Goal: Task Accomplishment & Management: Manage account settings

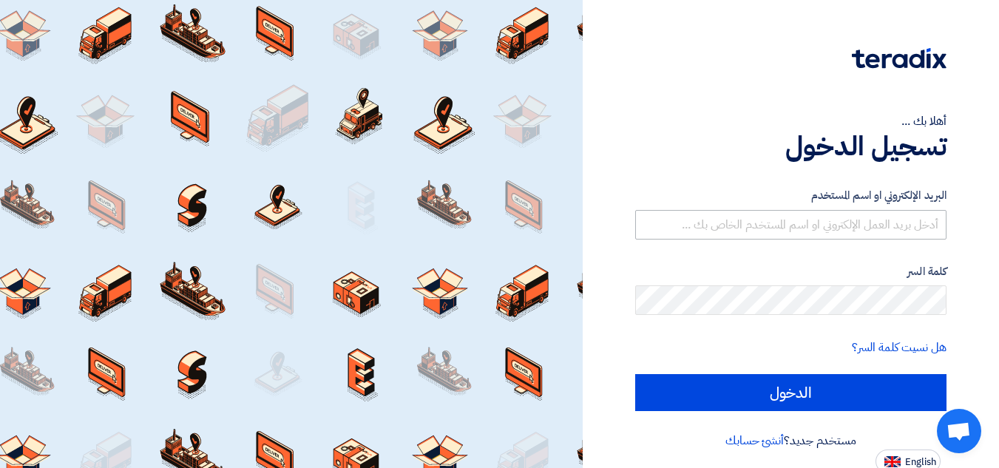
scroll to position [5, 0]
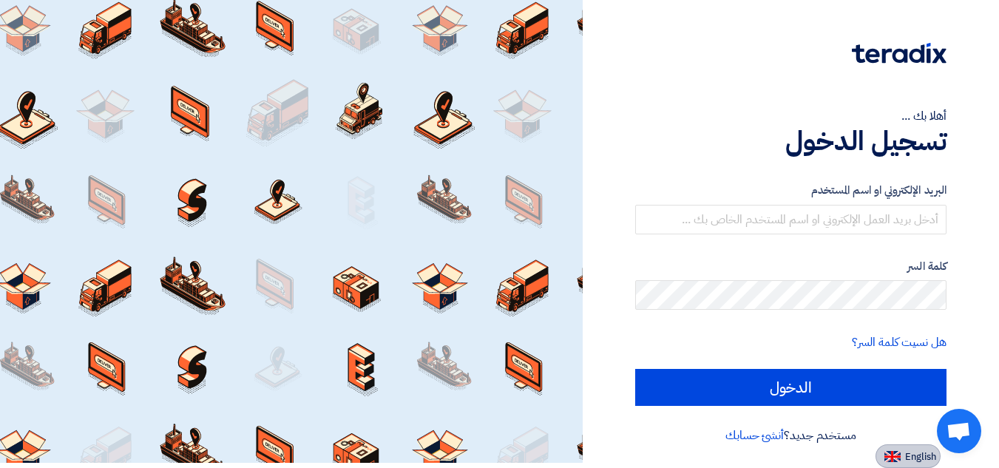
click at [919, 459] on span "English" at bounding box center [920, 457] width 31 height 10
type input "Sign in"
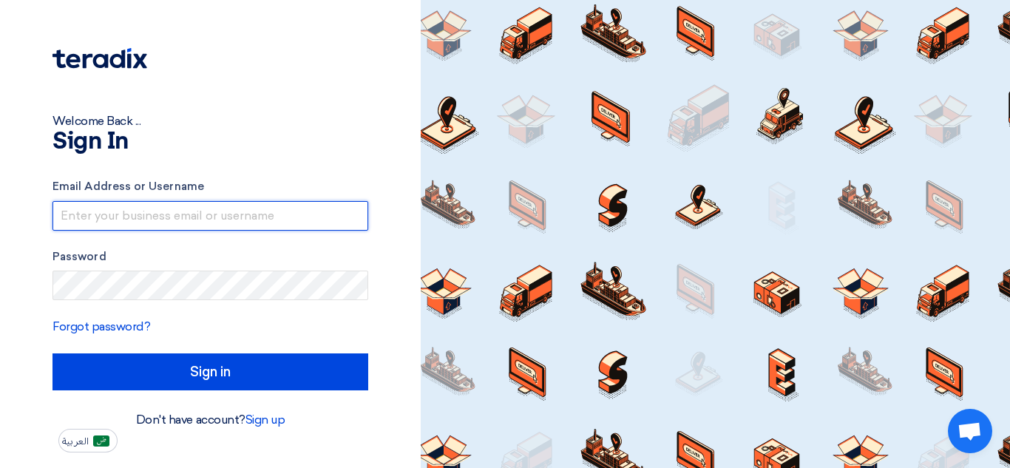
click at [166, 219] on input "text" at bounding box center [211, 216] width 316 height 30
click at [234, 215] on input "A" at bounding box center [211, 216] width 316 height 30
type input "A"
type input "[EMAIL_ADDRESS][DOMAIN_NAME]"
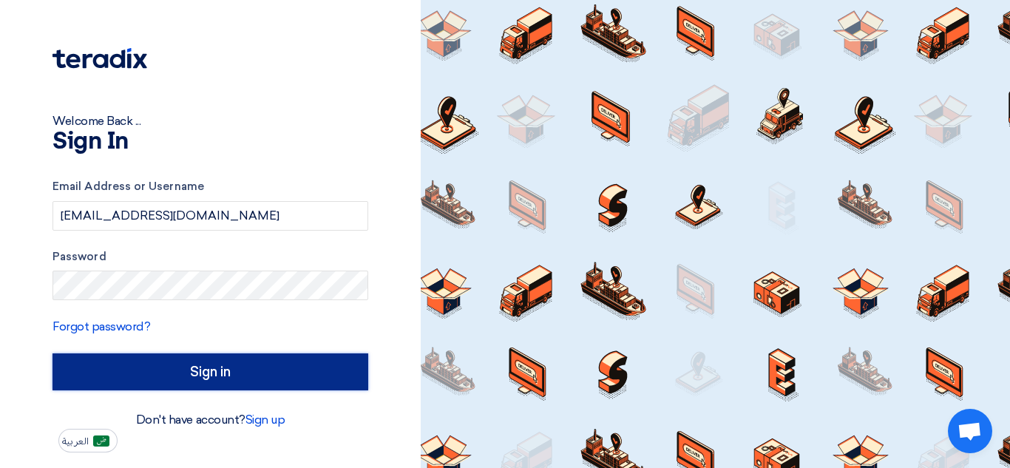
click at [321, 372] on input "Sign in" at bounding box center [211, 372] width 316 height 37
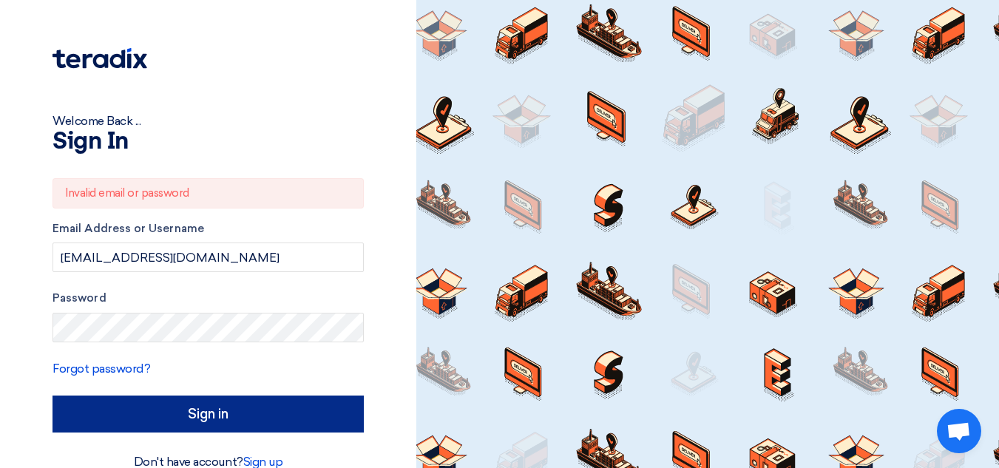
click at [321, 372] on div "Forgot password?" at bounding box center [208, 369] width 311 height 18
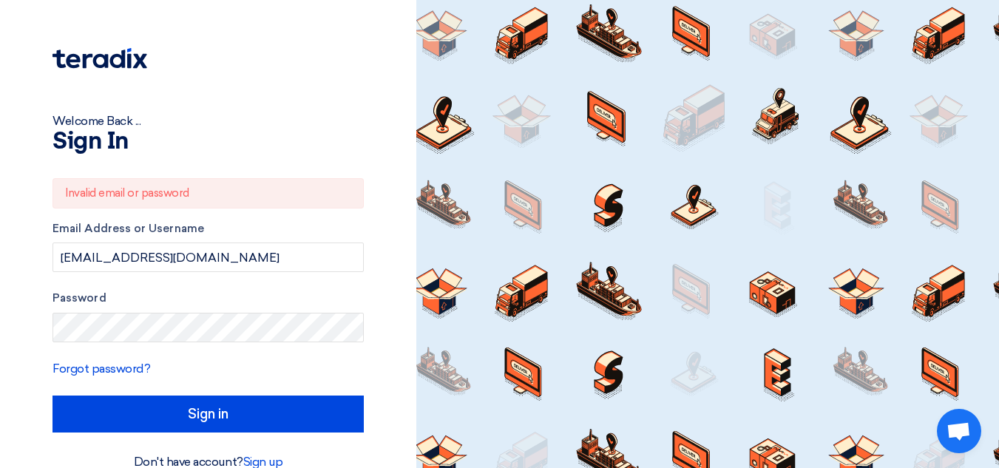
scroll to position [27, 0]
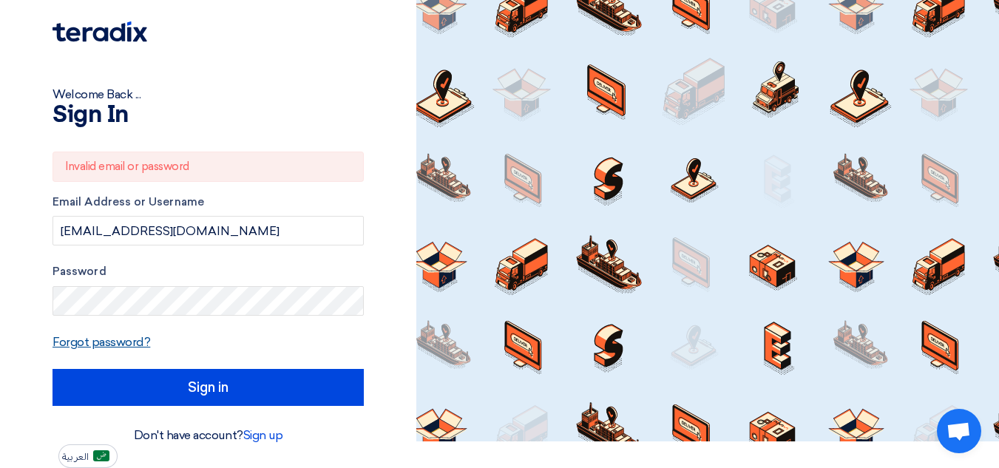
click at [118, 340] on link "Forgot password?" at bounding box center [102, 342] width 98 height 14
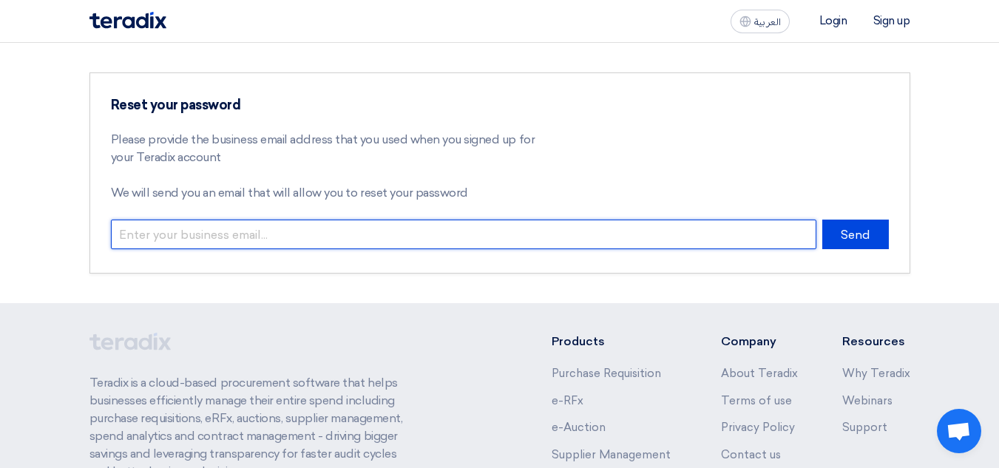
click at [365, 237] on input "email" at bounding box center [464, 235] width 706 height 30
type input "[EMAIL_ADDRESS][DOMAIN_NAME]"
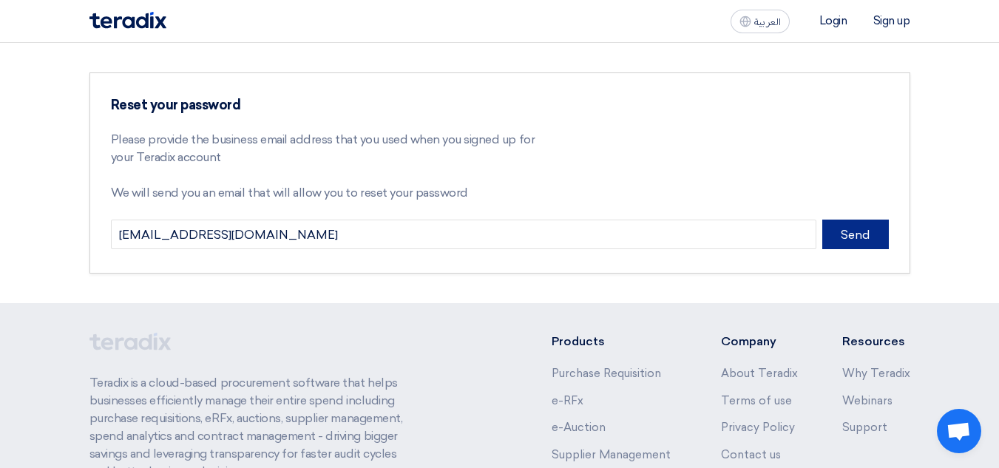
click at [869, 237] on button "Send" at bounding box center [855, 235] width 67 height 30
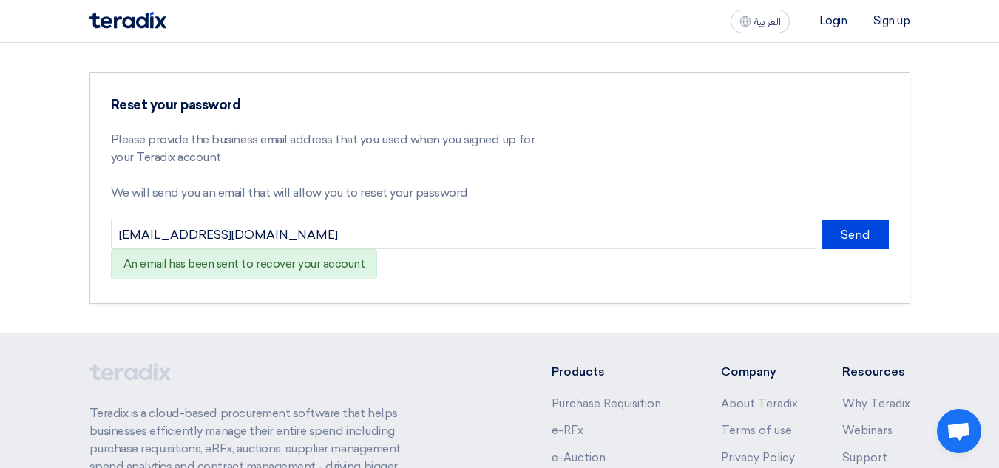
click at [820, 21] on li "Login" at bounding box center [834, 20] width 28 height 13
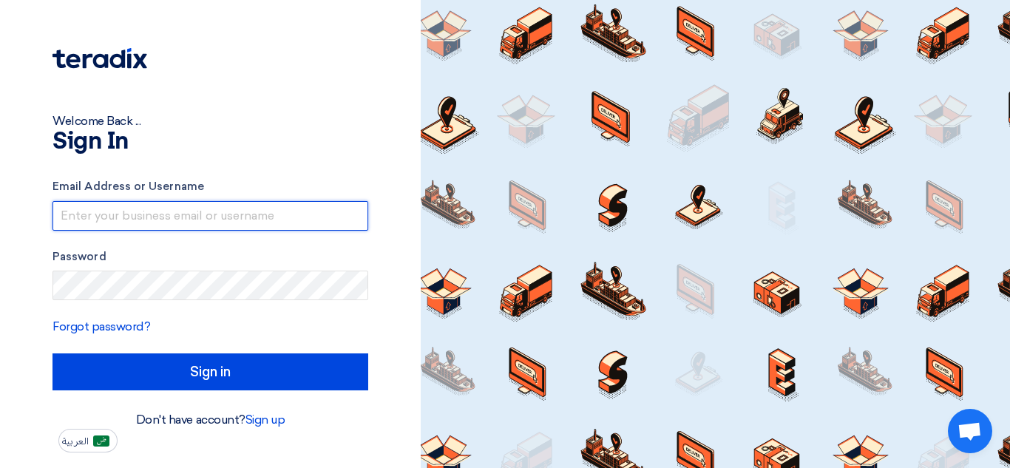
click at [151, 223] on input "text" at bounding box center [211, 216] width 316 height 30
type input "[EMAIL_ADDRESS][DOMAIN_NAME]"
